Goal: Task Accomplishment & Management: Complete application form

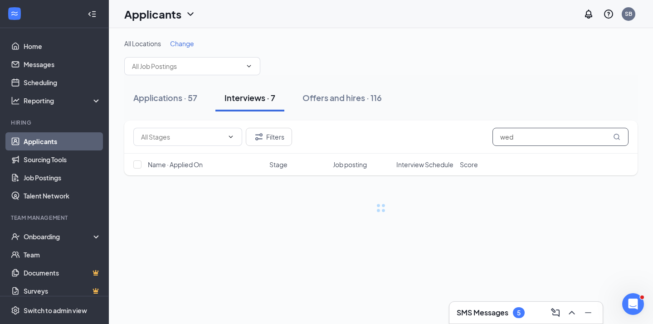
click at [524, 135] on input "wed" at bounding box center [561, 137] width 136 height 18
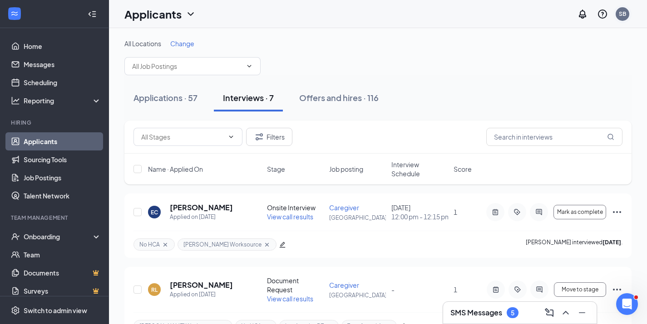
click at [624, 15] on div "SB" at bounding box center [622, 14] width 7 height 8
click at [545, 137] on div "Log out" at bounding box center [577, 138] width 98 height 9
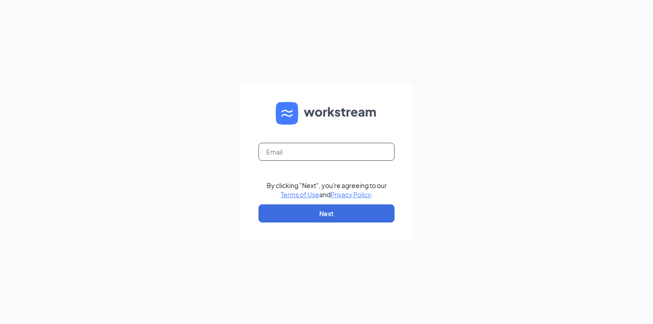
click at [298, 150] on input "text" at bounding box center [327, 152] width 136 height 18
type input "talent-sangabrielvalley@arosacare.com"
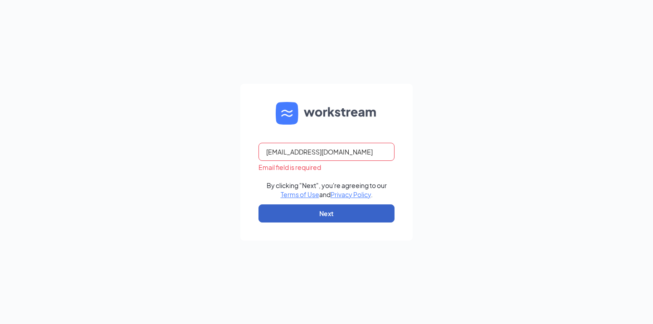
click at [346, 216] on button "Next" at bounding box center [327, 214] width 136 height 18
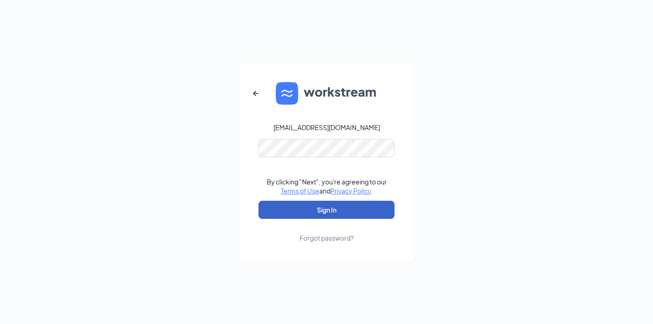
click at [330, 206] on button "Sign In" at bounding box center [327, 210] width 136 height 18
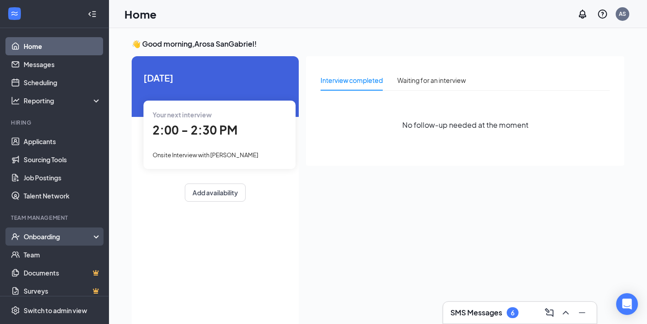
click at [65, 237] on div "Onboarding" at bounding box center [59, 236] width 70 height 9
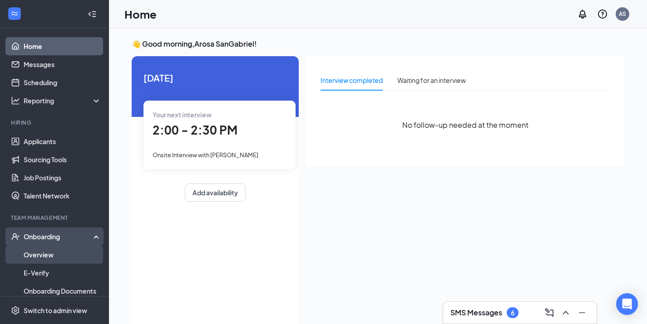
click at [47, 251] on link "Overview" at bounding box center [63, 255] width 78 height 18
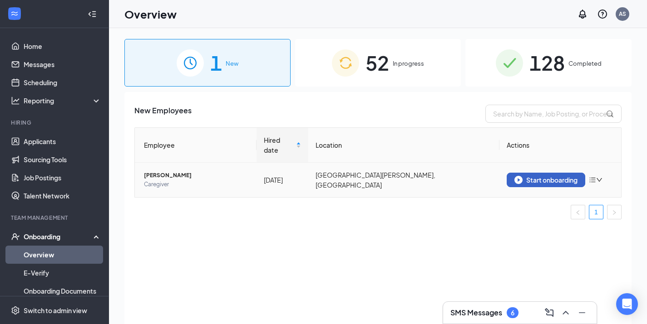
click at [550, 176] on div "Start onboarding" at bounding box center [545, 180] width 63 height 8
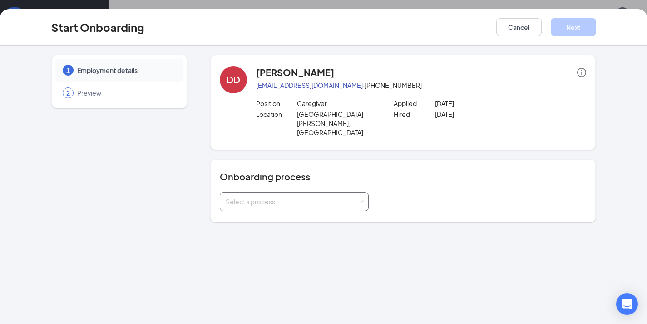
click at [360, 193] on div "Select a process" at bounding box center [294, 202] width 137 height 18
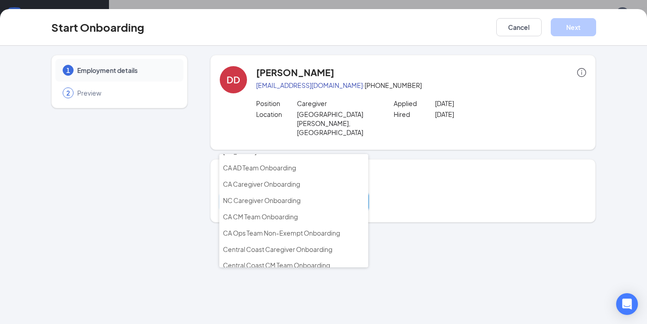
scroll to position [166, 0]
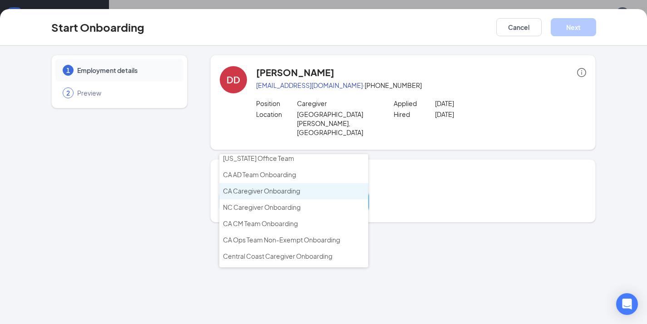
click at [299, 187] on span "CA Caregiver Onboarding" at bounding box center [261, 191] width 77 height 8
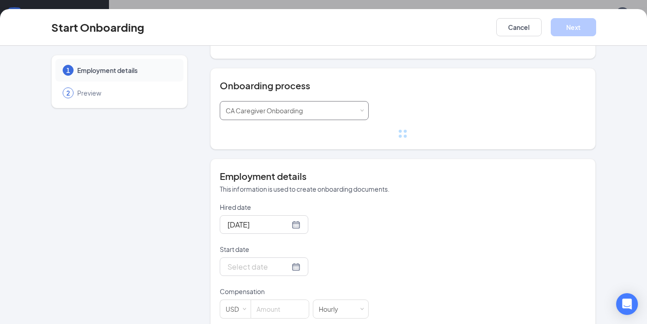
scroll to position [163, 0]
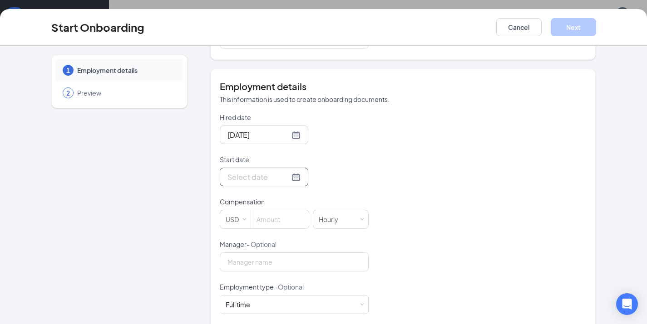
click at [282, 172] on div at bounding box center [263, 177] width 73 height 11
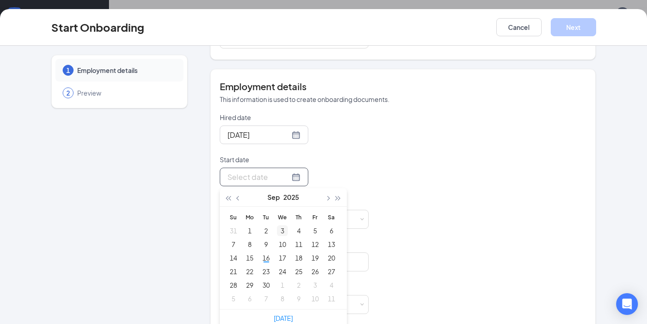
type input "[DATE]"
click at [295, 253] on div "18" at bounding box center [298, 258] width 11 height 11
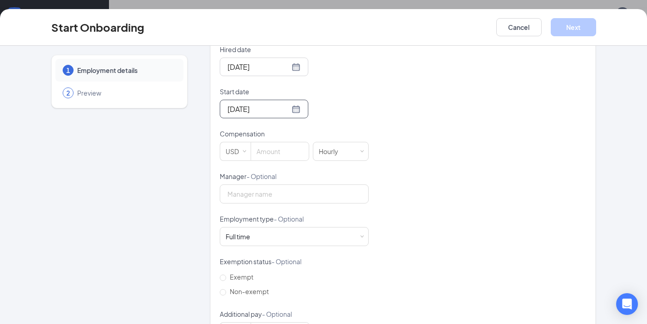
scroll to position [238, 0]
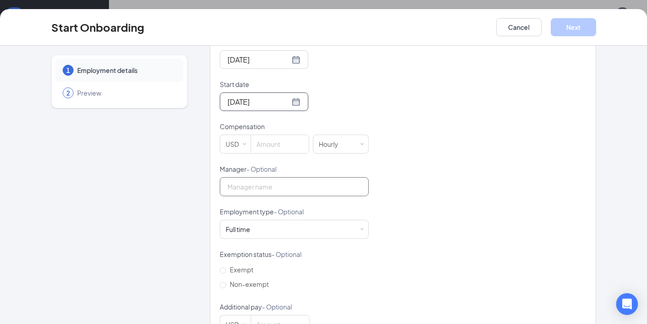
click at [282, 177] on input "Manager - Optional" at bounding box center [294, 186] width 149 height 19
type input "[PERSON_NAME]"
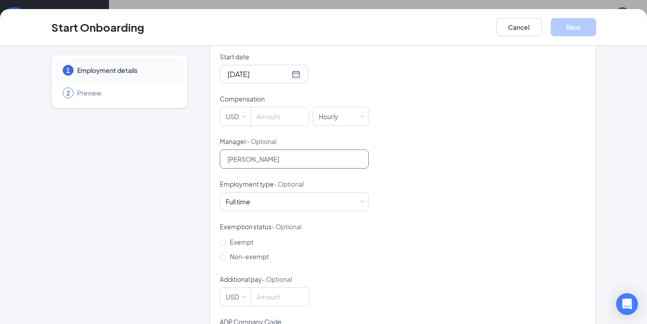
scroll to position [293, 0]
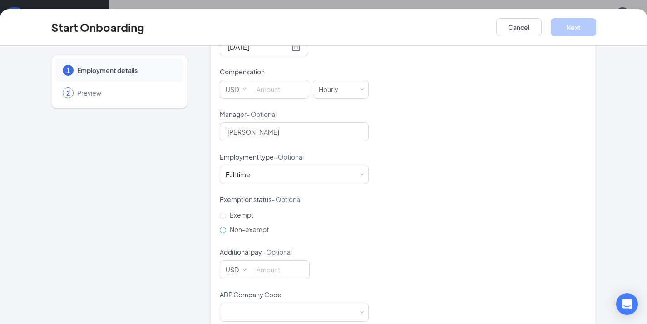
click at [220, 227] on input "Non-exempt" at bounding box center [223, 230] width 6 height 6
radio input "true"
click at [354, 304] on div at bounding box center [294, 313] width 137 height 18
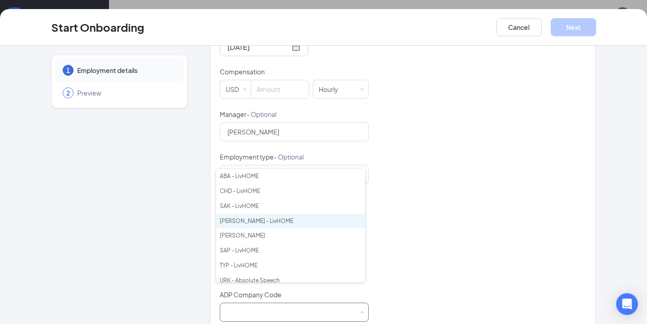
click at [251, 221] on li "[PERSON_NAME] - LivHOME" at bounding box center [290, 221] width 149 height 15
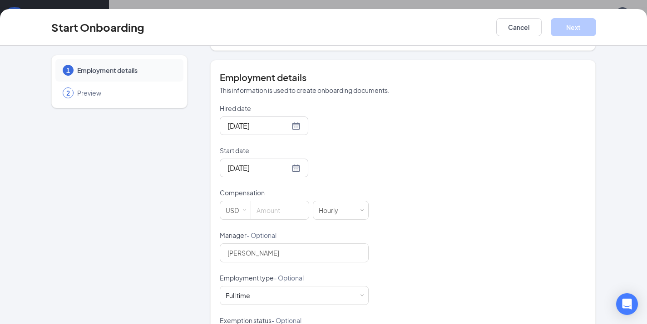
scroll to position [172, 0]
click at [284, 201] on input at bounding box center [280, 210] width 58 height 18
type input "20"
click at [583, 30] on button "Next" at bounding box center [572, 27] width 45 height 18
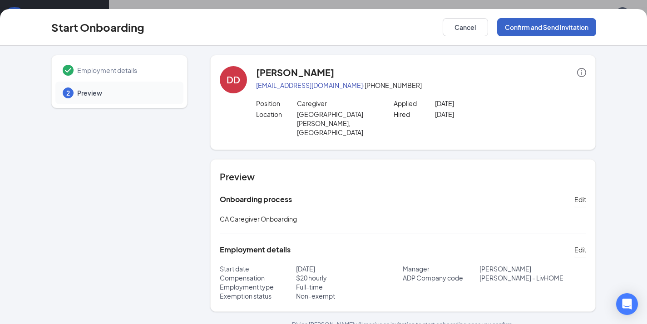
click at [554, 29] on button "Confirm and Send Invitation" at bounding box center [546, 27] width 99 height 18
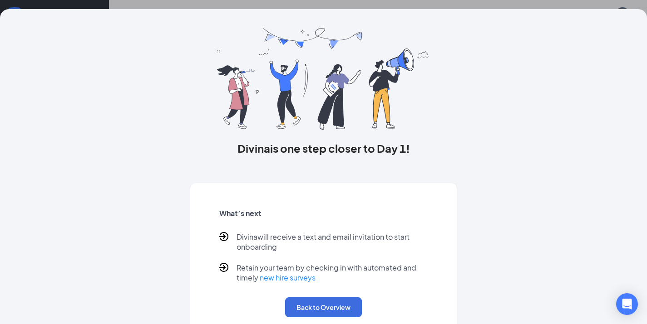
scroll to position [36, 0]
